Goal: Task Accomplishment & Management: Manage account settings

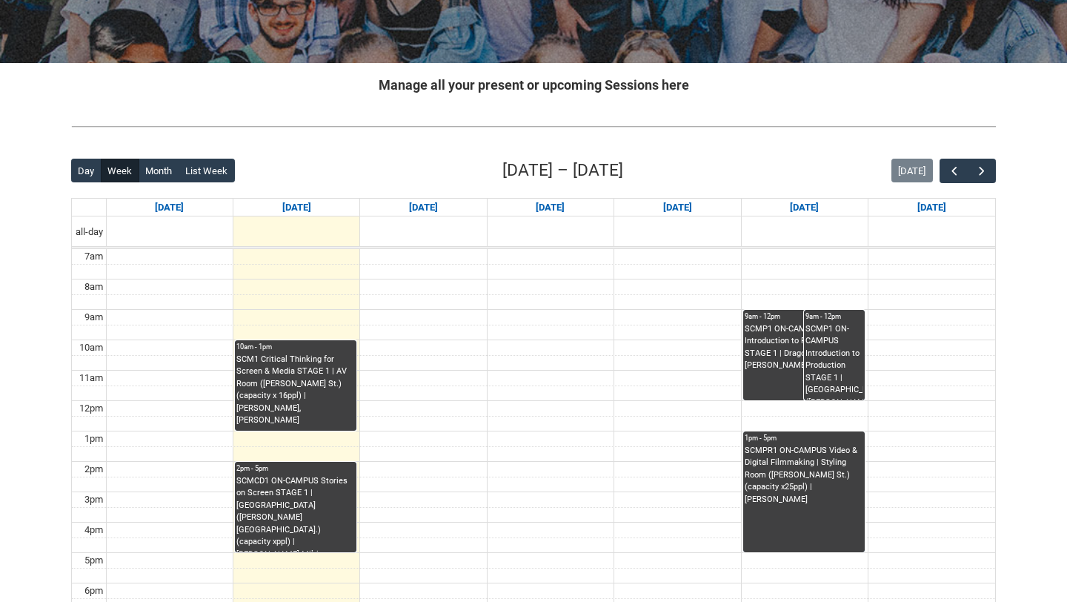
scroll to position [299, 0]
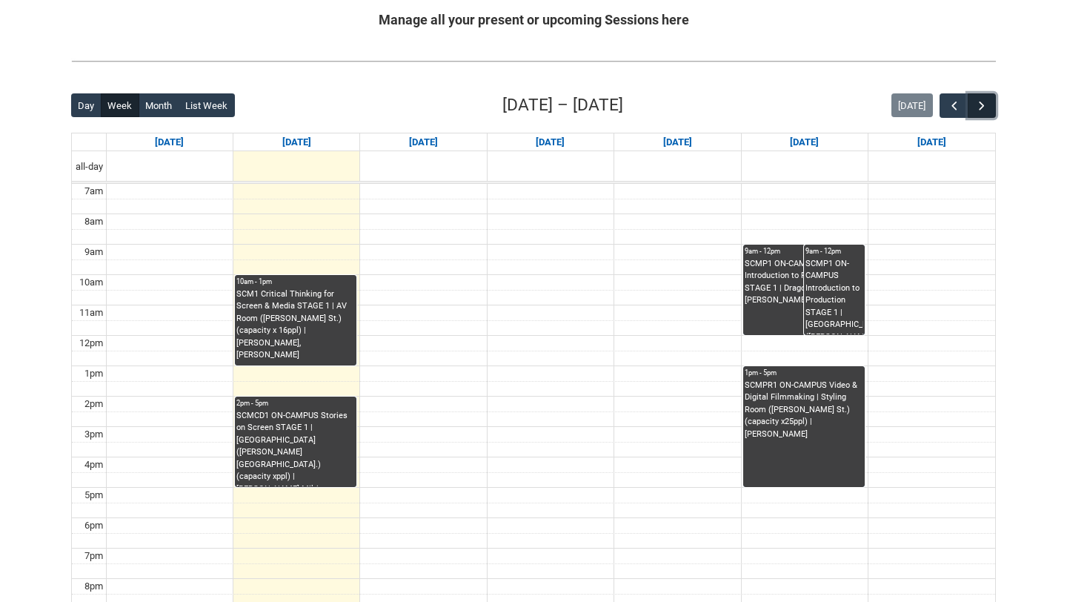
click at [975, 110] on span "button" at bounding box center [982, 106] width 15 height 15
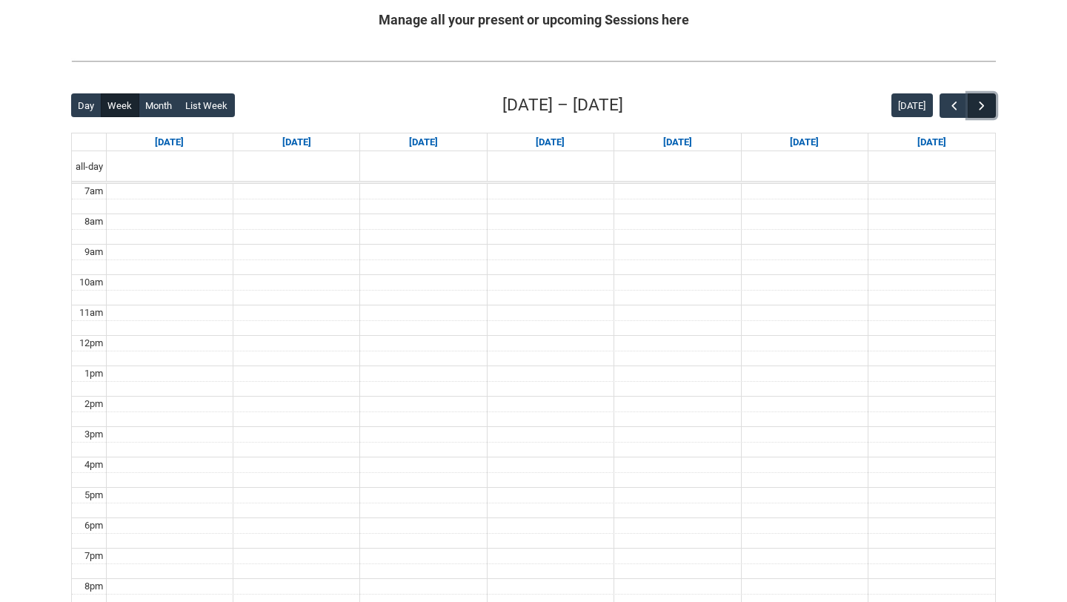
click at [975, 110] on span "button" at bounding box center [982, 106] width 15 height 15
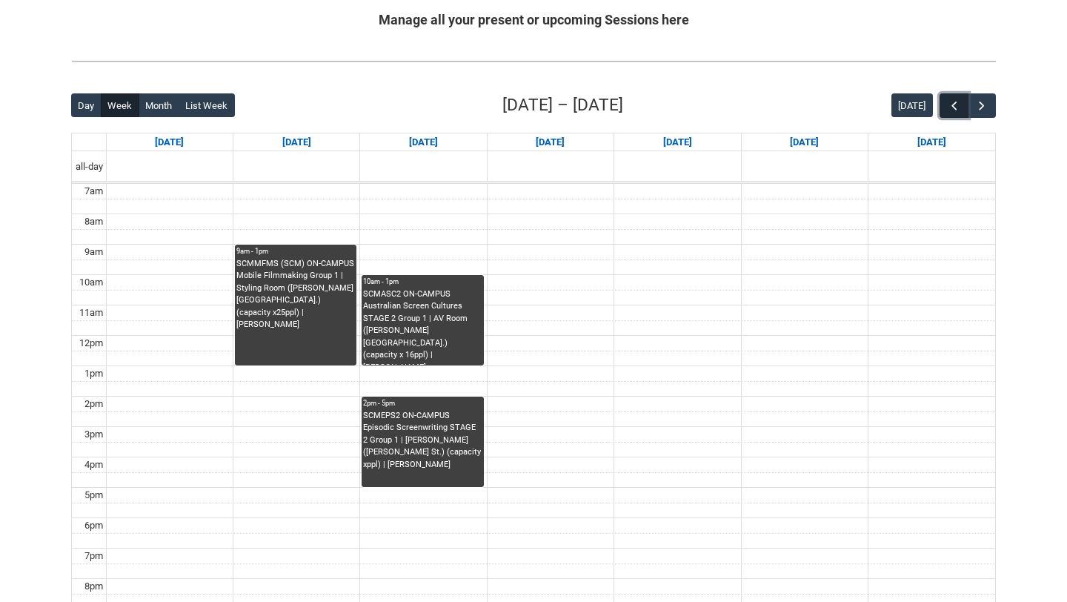
click at [944, 112] on button "button" at bounding box center [954, 105] width 28 height 24
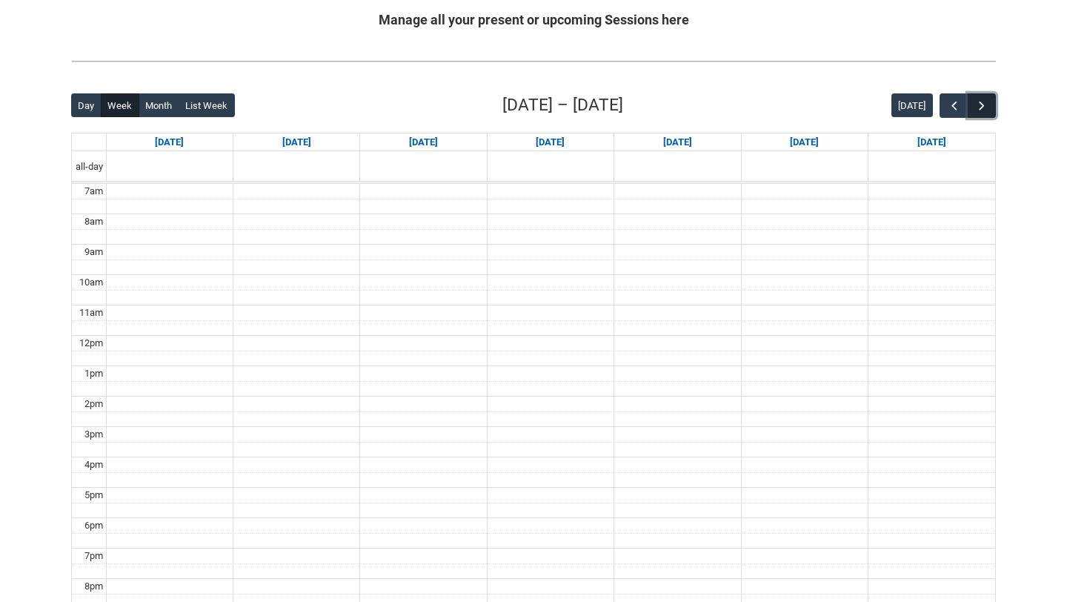
click at [993, 108] on button "button" at bounding box center [982, 105] width 28 height 24
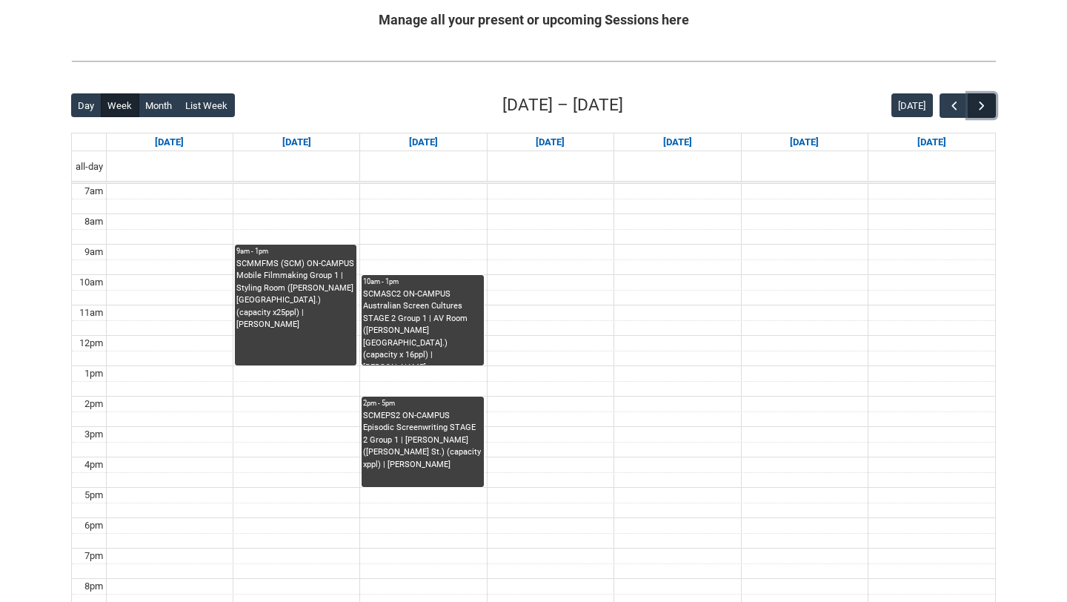
click at [993, 108] on button "button" at bounding box center [982, 105] width 28 height 24
click at [954, 105] on span "button" at bounding box center [954, 106] width 15 height 15
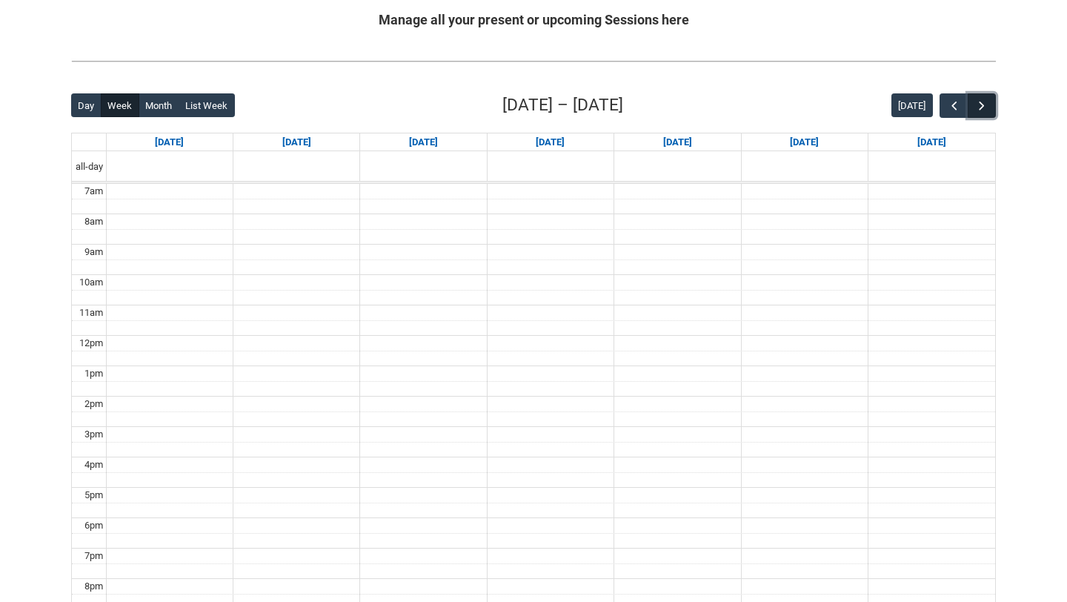
click at [984, 102] on span "button" at bounding box center [982, 106] width 15 height 15
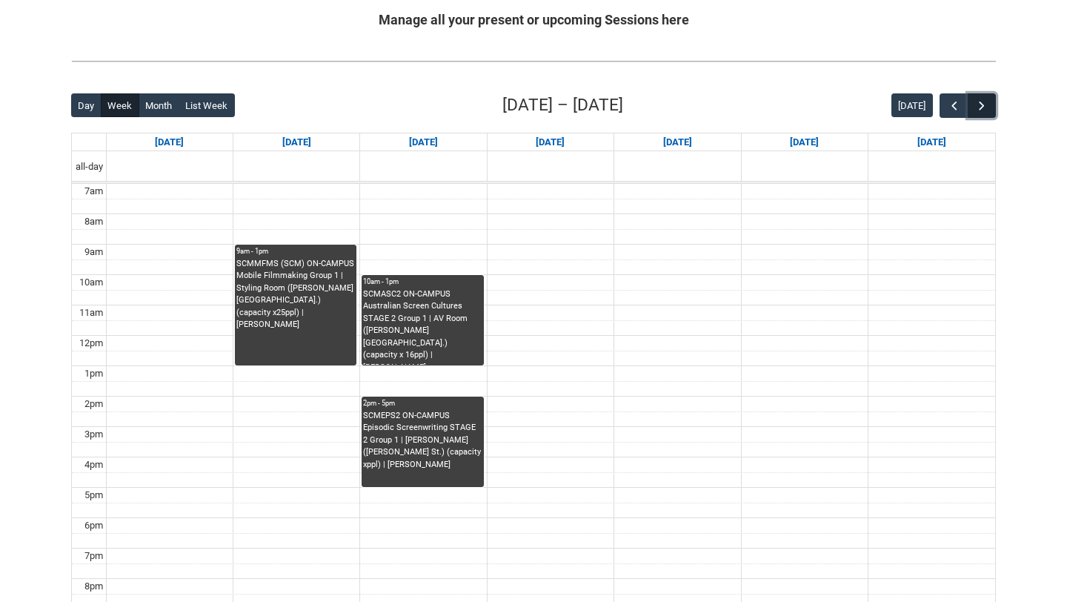
click at [980, 113] on button "button" at bounding box center [982, 105] width 28 height 24
click at [965, 109] on button "button" at bounding box center [954, 105] width 28 height 24
click at [965, 110] on button "button" at bounding box center [954, 105] width 28 height 24
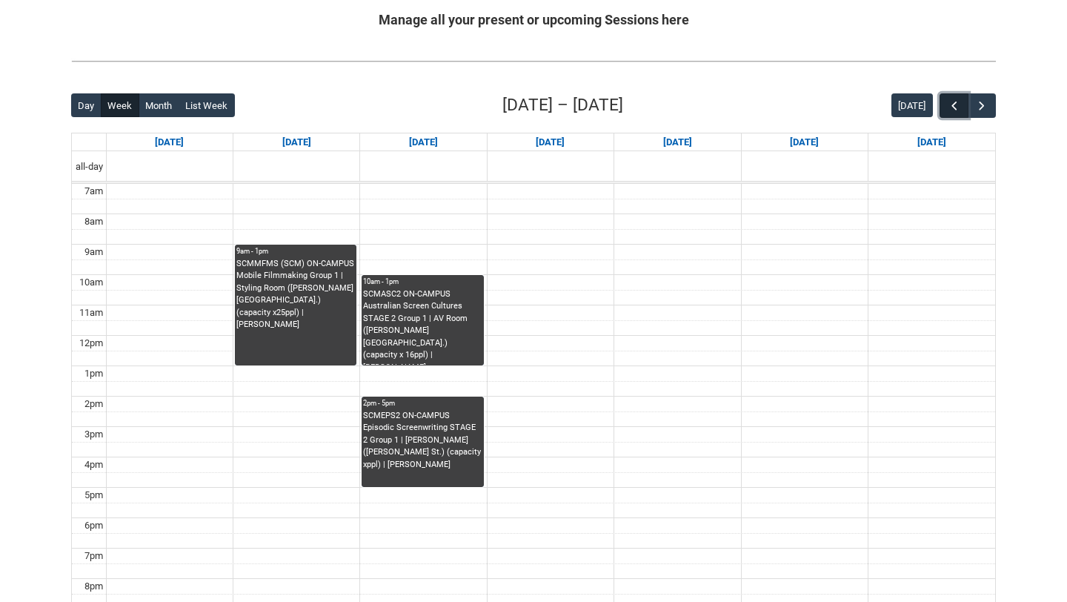
click at [965, 110] on button "button" at bounding box center [954, 105] width 28 height 24
click at [981, 111] on span "button" at bounding box center [982, 106] width 15 height 15
click at [972, 107] on button "button" at bounding box center [982, 105] width 28 height 24
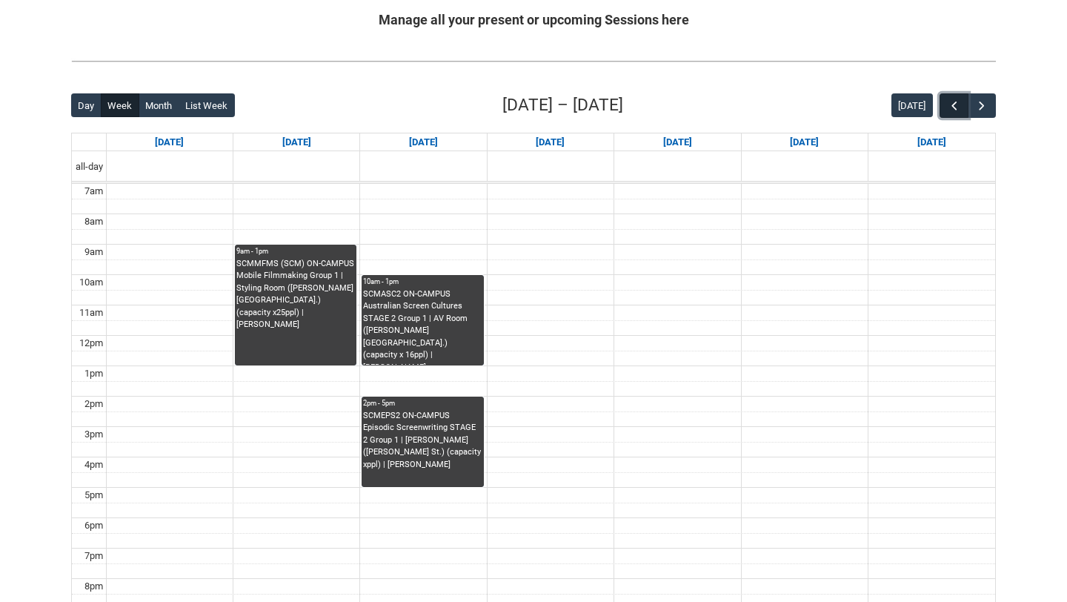
click at [956, 105] on span "button" at bounding box center [954, 106] width 15 height 15
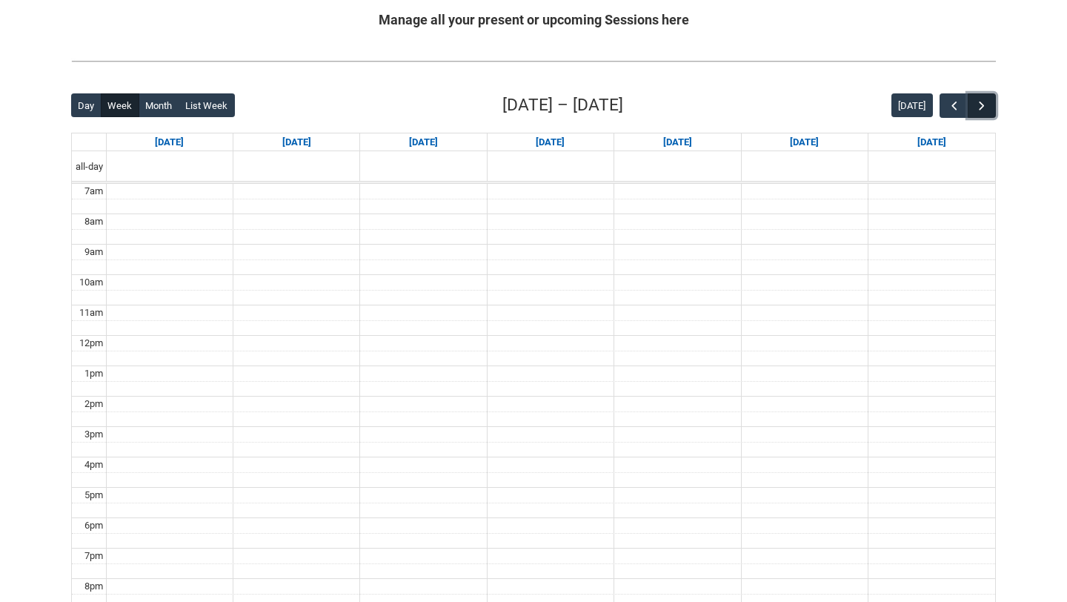
click at [987, 107] on span "button" at bounding box center [982, 106] width 15 height 15
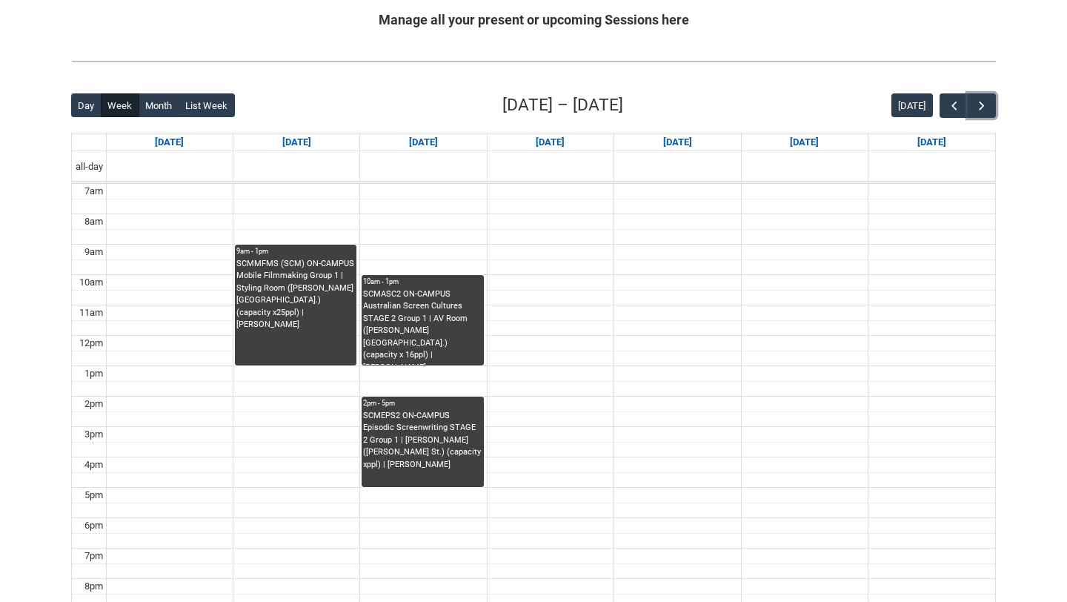
click at [322, 275] on div "SCMMFMS (SCM) ON-CAMPUS Mobile Filmmaking Group 1 | Styling Room ([PERSON_NAME]…" at bounding box center [295, 294] width 119 height 73
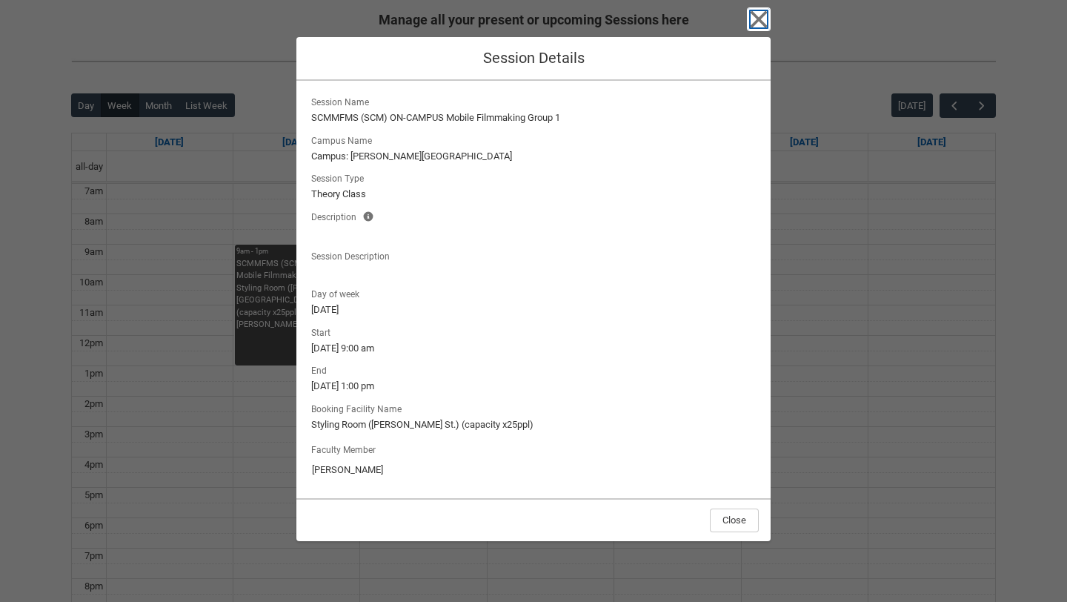
click at [755, 14] on icon "button" at bounding box center [759, 19] width 17 height 17
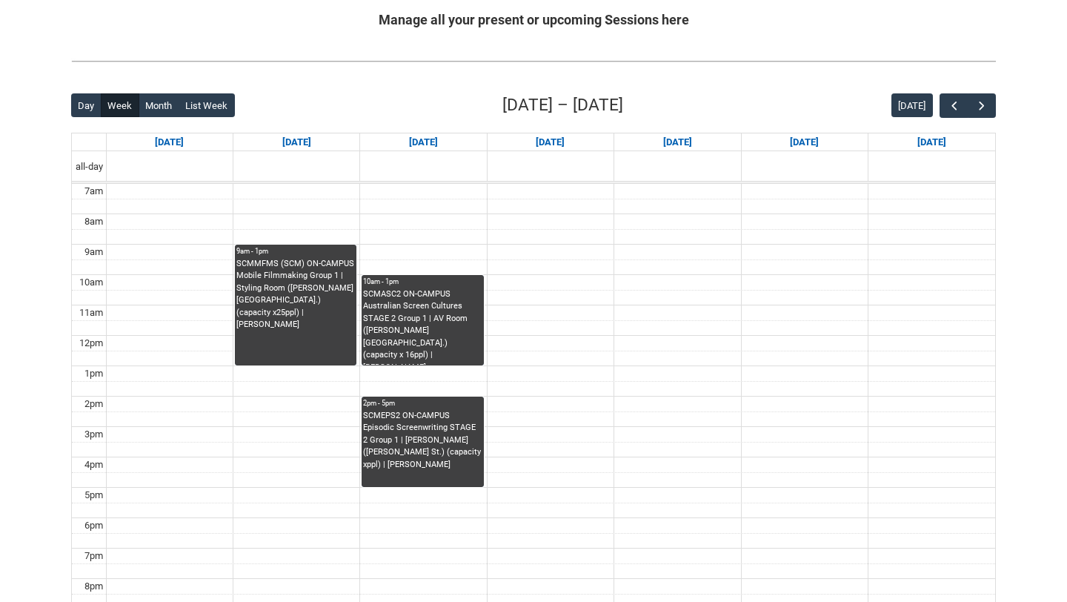
click at [426, 339] on div "SCMASC2 ON-CAMPUS Australian Screen Cultures STAGE 2 Group 1 | AV Room ([PERSON…" at bounding box center [422, 326] width 119 height 77
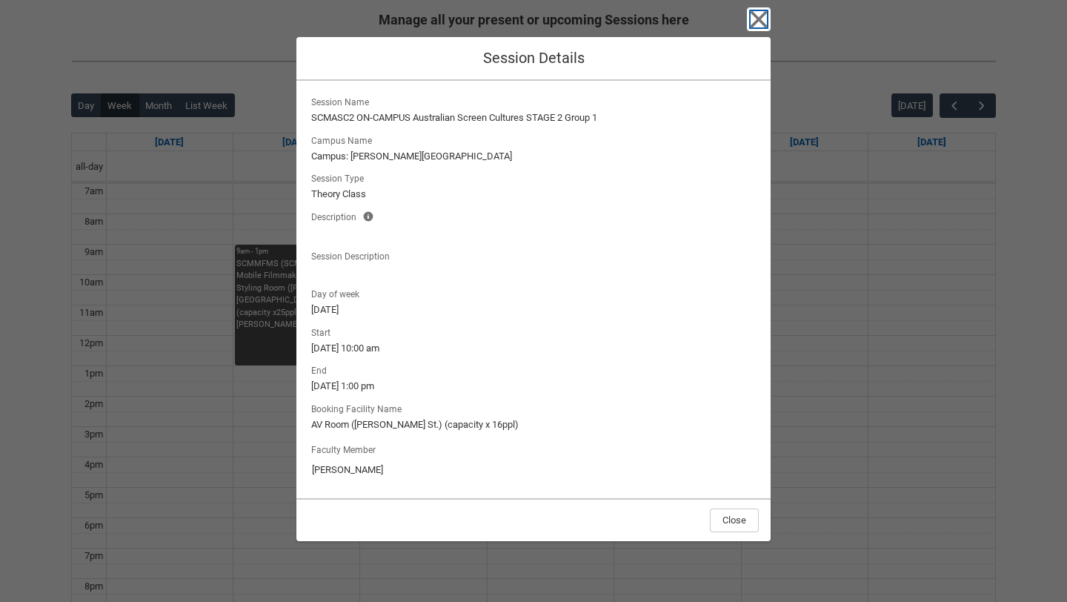
click at [763, 15] on icon "button" at bounding box center [759, 19] width 17 height 17
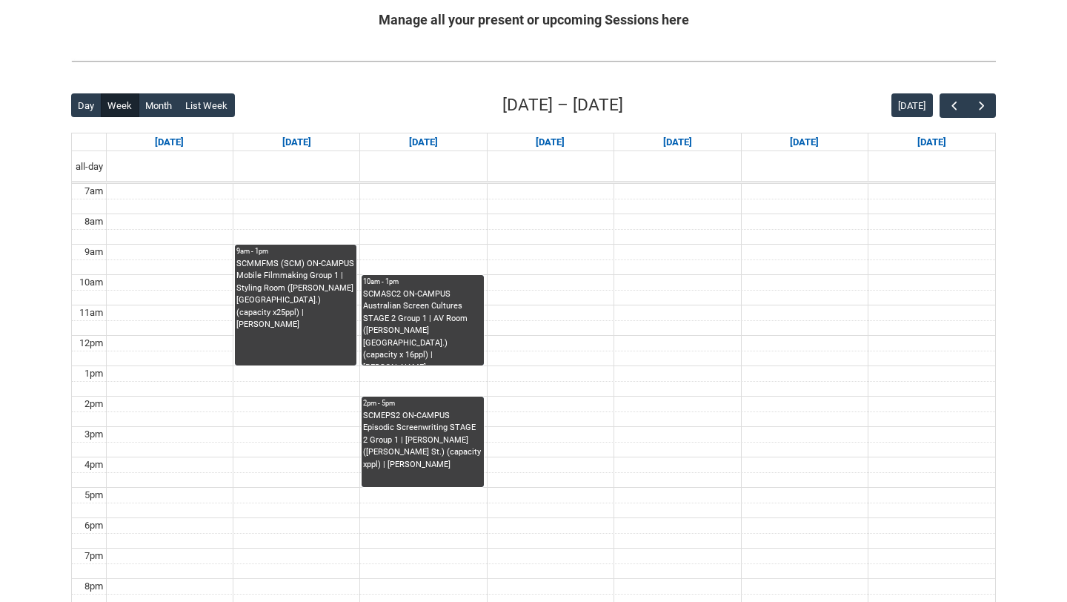
click at [455, 401] on div "2pm - 5pm" at bounding box center [422, 403] width 119 height 10
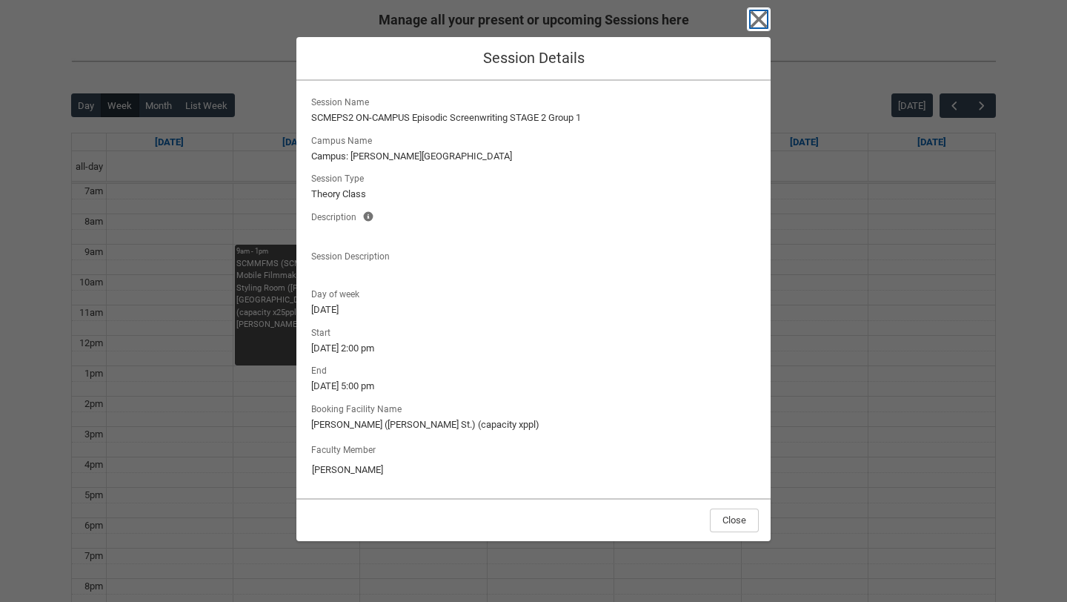
click at [759, 13] on icon "button" at bounding box center [759, 19] width 24 height 24
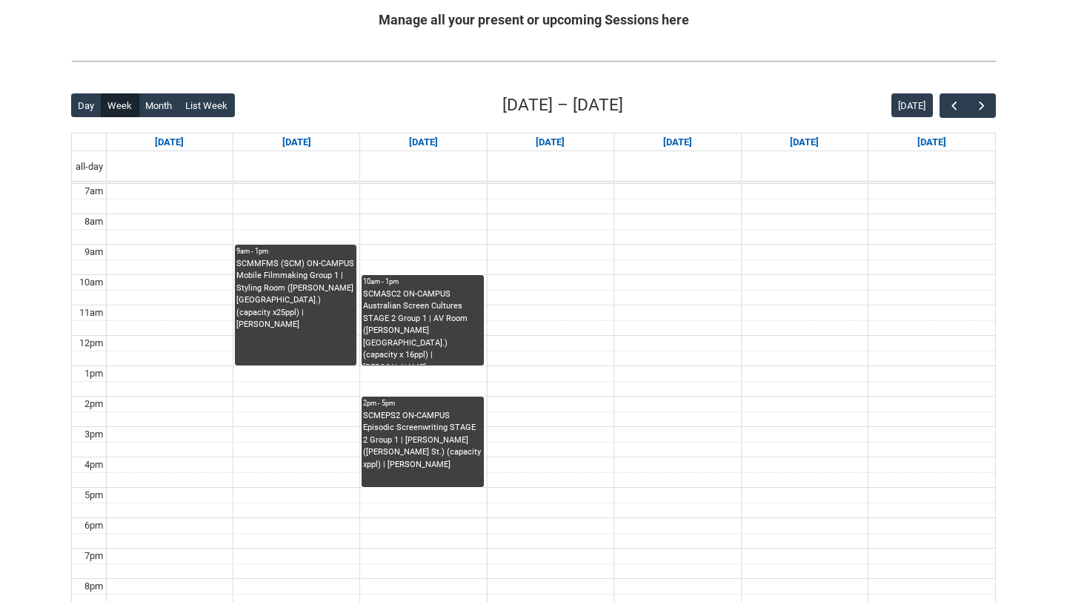
click at [412, 344] on div "SCMASC2 ON-CAMPUS Australian Screen Cultures STAGE 2 Group 1 | AV Room ([PERSON…" at bounding box center [422, 326] width 119 height 77
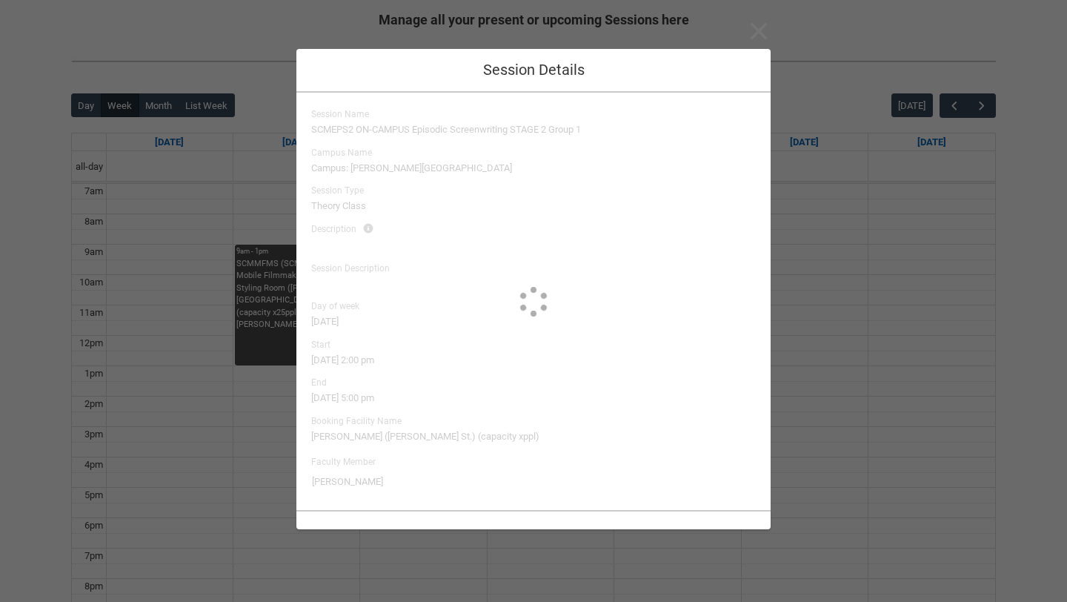
type input "[PERSON_NAME]"
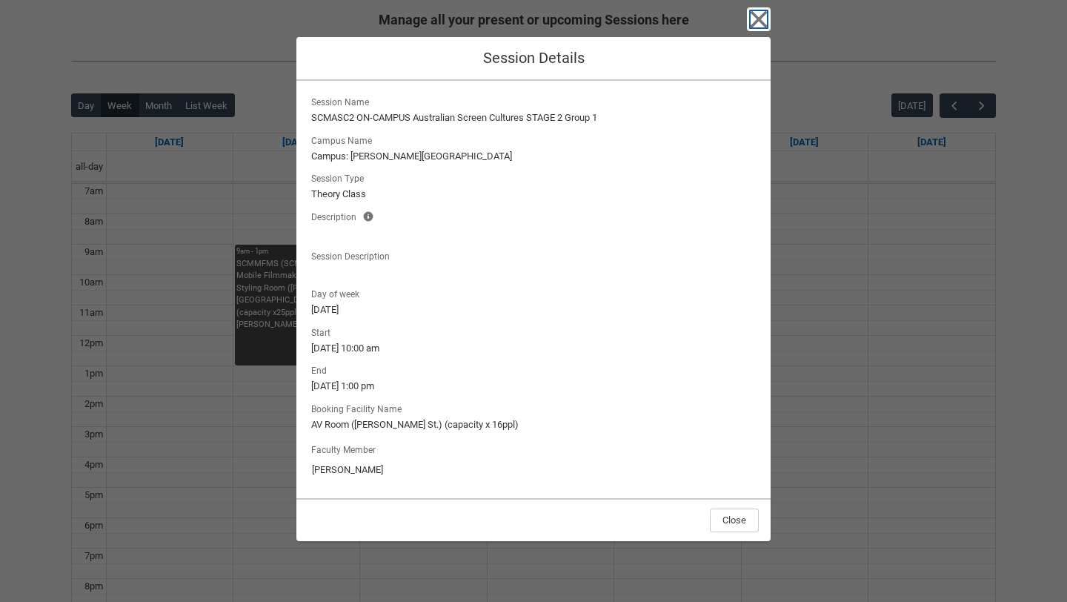
click at [753, 20] on icon "button" at bounding box center [759, 19] width 24 height 24
